Goal: Task Accomplishment & Management: Use online tool/utility

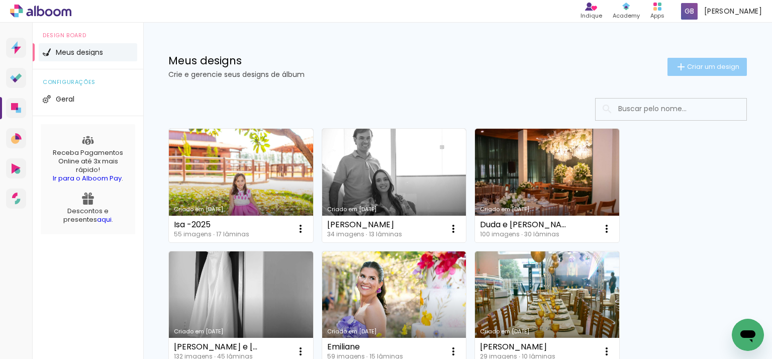
click at [695, 72] on paper-button "Criar um design" at bounding box center [707, 67] width 79 height 18
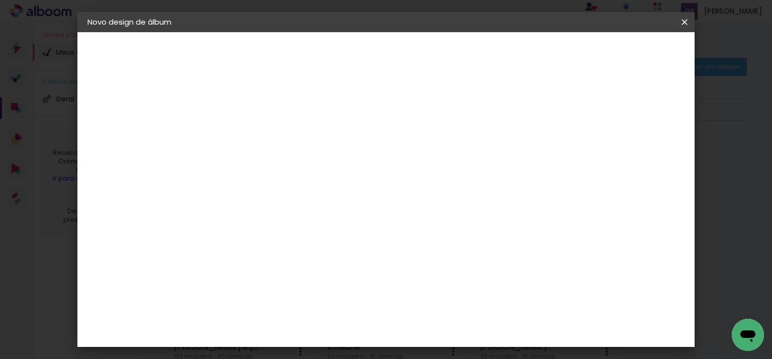
click at [252, 134] on input at bounding box center [252, 135] width 0 height 16
type input "Emiliane 2025"
type paper-input "Emiliane 2025"
click at [0, 0] on slot "Avançar" at bounding box center [0, 0] width 0 height 0
click at [328, 198] on input at bounding box center [278, 191] width 102 height 13
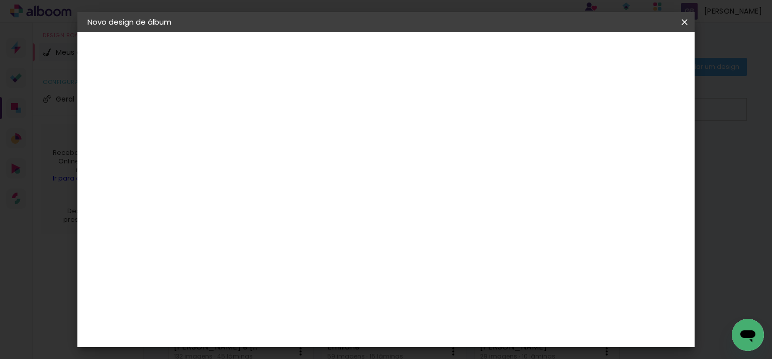
type input "profo"
type paper-input "profo"
click at [312, 232] on paper-item "ProFox" at bounding box center [267, 227] width 88 height 22
click at [0, 0] on slot "Avançar" at bounding box center [0, 0] width 0 height 0
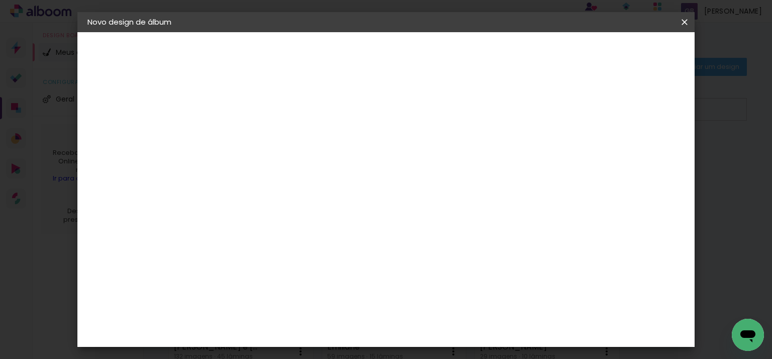
click at [320, 275] on span "25 × 25" at bounding box center [296, 288] width 47 height 27
click at [0, 0] on slot "Avançar" at bounding box center [0, 0] width 0 height 0
click at [0, 0] on slot "Mostrar sangria" at bounding box center [0, 0] width 0 height 0
type paper-checkbox "on"
click at [521, 60] on paper-button "Iniciar design" at bounding box center [488, 53] width 66 height 17
